Goal: Transaction & Acquisition: Purchase product/service

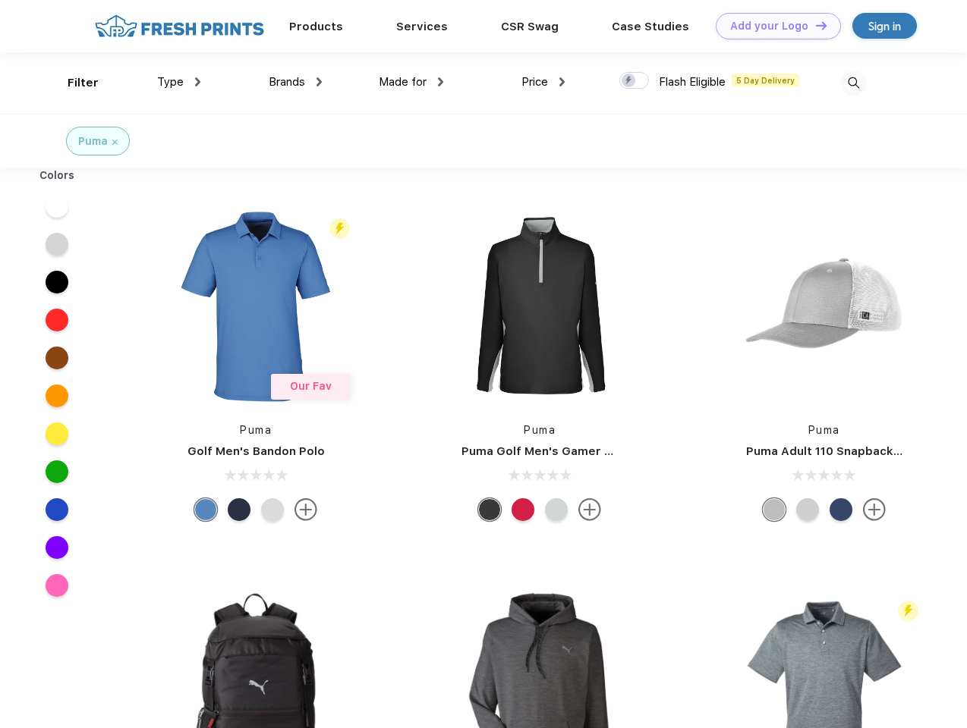
scroll to position [1, 0]
click at [772, 26] on link "Add your Logo Design Tool" at bounding box center [777, 26] width 125 height 27
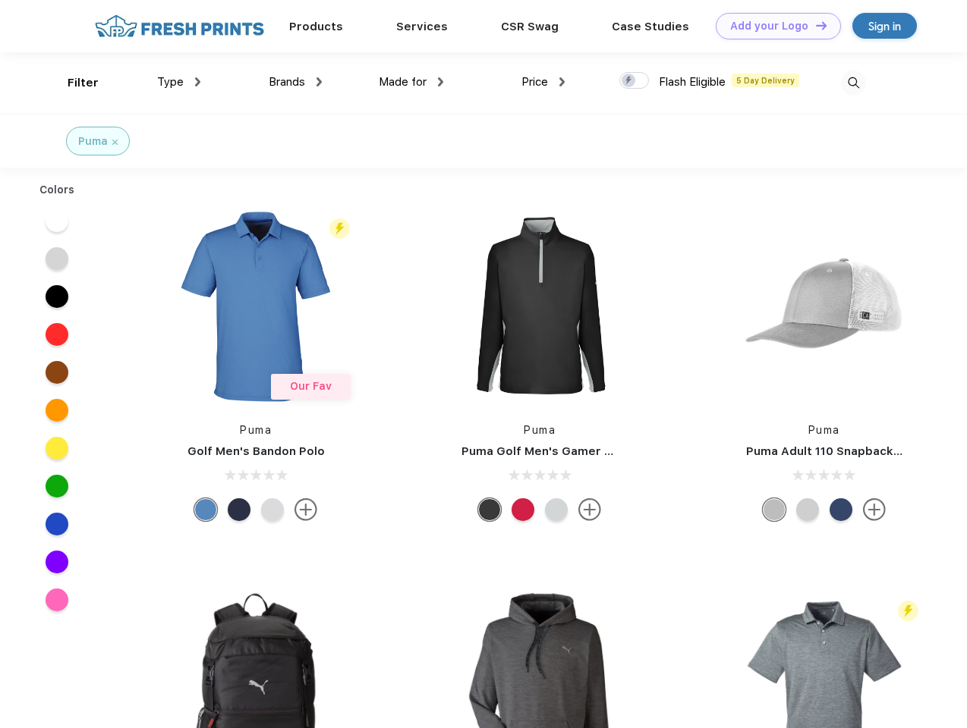
click at [0, 0] on div "Design Tool" at bounding box center [0, 0] width 0 height 0
click at [814, 25] on link "Add your Logo Design Tool" at bounding box center [777, 26] width 125 height 27
click at [73, 83] on div "Filter" at bounding box center [83, 82] width 31 height 17
click at [179, 82] on span "Type" at bounding box center [170, 82] width 27 height 14
click at [295, 82] on span "Brands" at bounding box center [287, 82] width 36 height 14
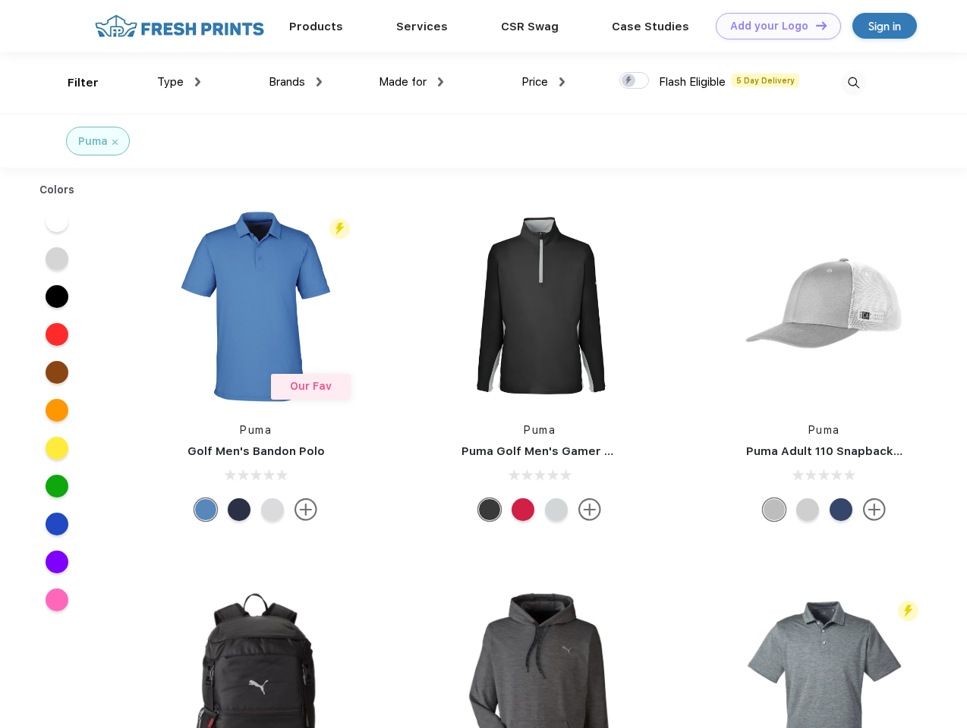
click at [411, 82] on span "Made for" at bounding box center [403, 82] width 48 height 14
click at [543, 82] on span "Price" at bounding box center [534, 82] width 27 height 14
click at [634, 81] on div at bounding box center [634, 80] width 30 height 17
click at [629, 81] on input "checkbox" at bounding box center [624, 76] width 10 height 10
click at [853, 83] on img at bounding box center [853, 83] width 25 height 25
